Goal: Navigation & Orientation: Go to known website

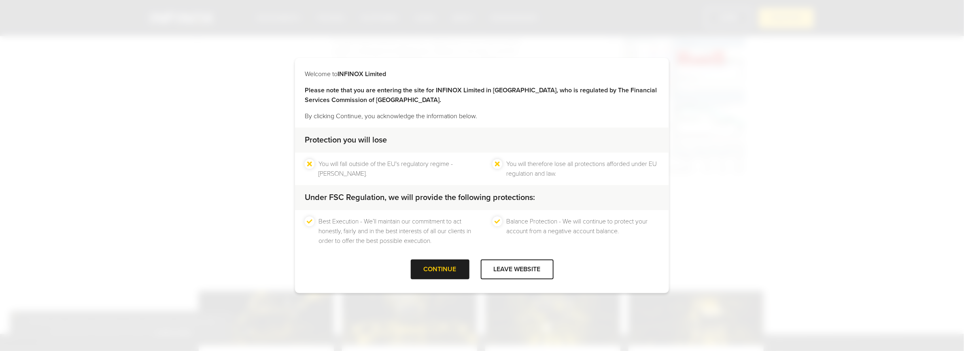
click at [521, 302] on div "Welcome to INFINOX Limited Please note that you are entering the site for INFIN…" at bounding box center [482, 175] width 964 height 351
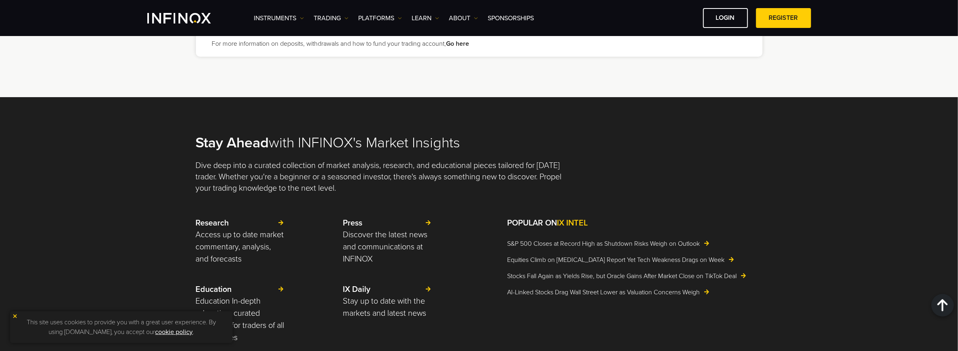
scroll to position [1619, 0]
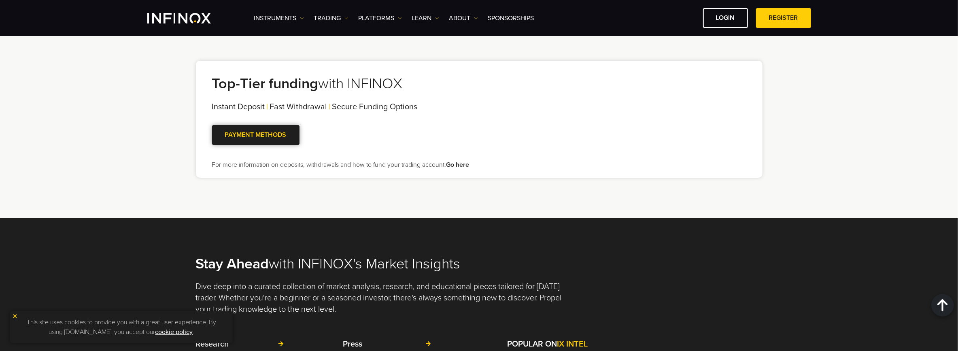
click at [256, 135] on span at bounding box center [256, 135] width 0 height 0
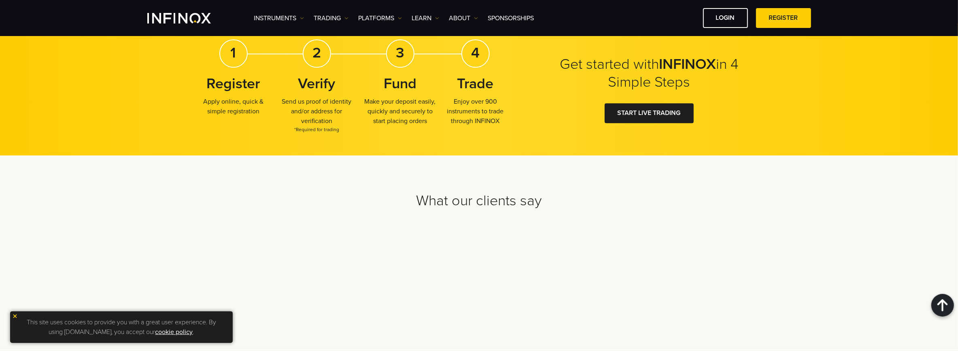
scroll to position [2105, 0]
